Goal: Use online tool/utility: Use online tool/utility

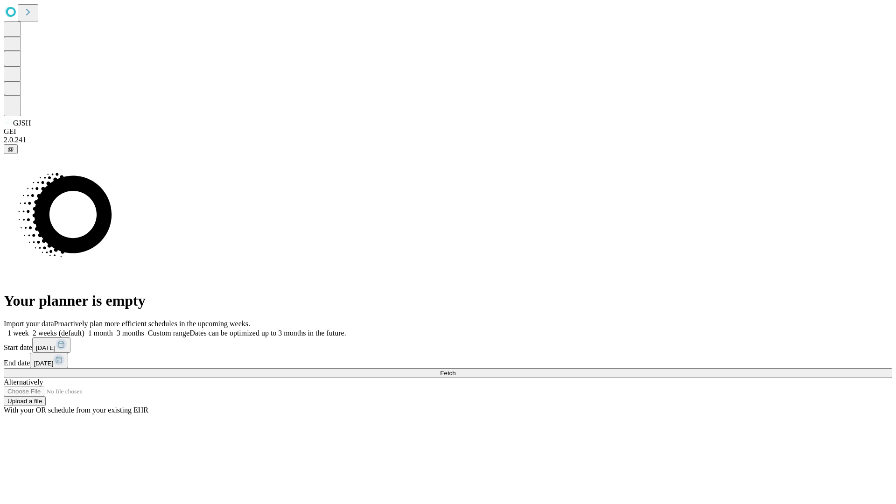
click at [456, 370] on span "Fetch" at bounding box center [447, 373] width 15 height 7
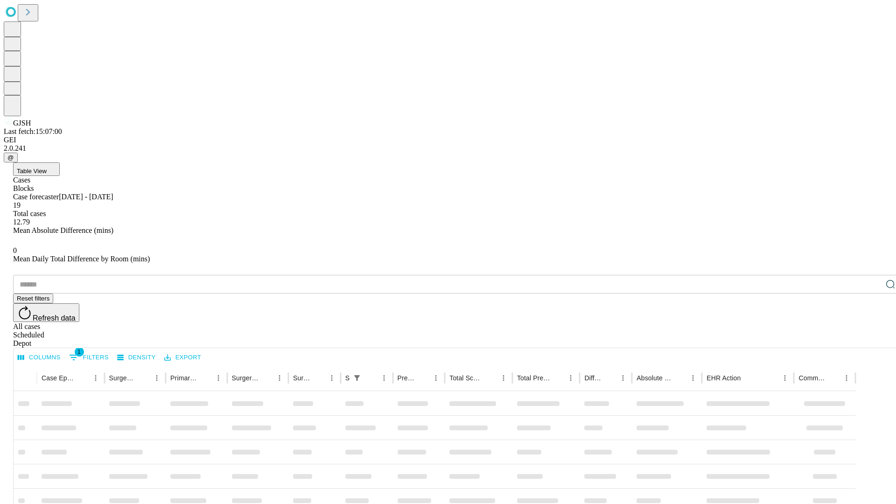
click at [872, 339] on div "Depot" at bounding box center [457, 343] width 889 height 8
